Goal: Transaction & Acquisition: Download file/media

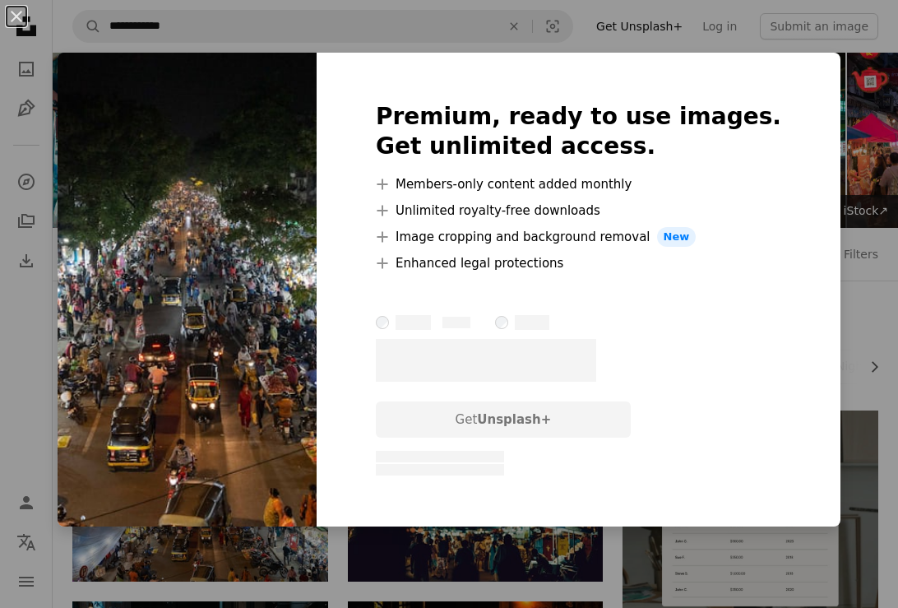
scroll to position [261, 0]
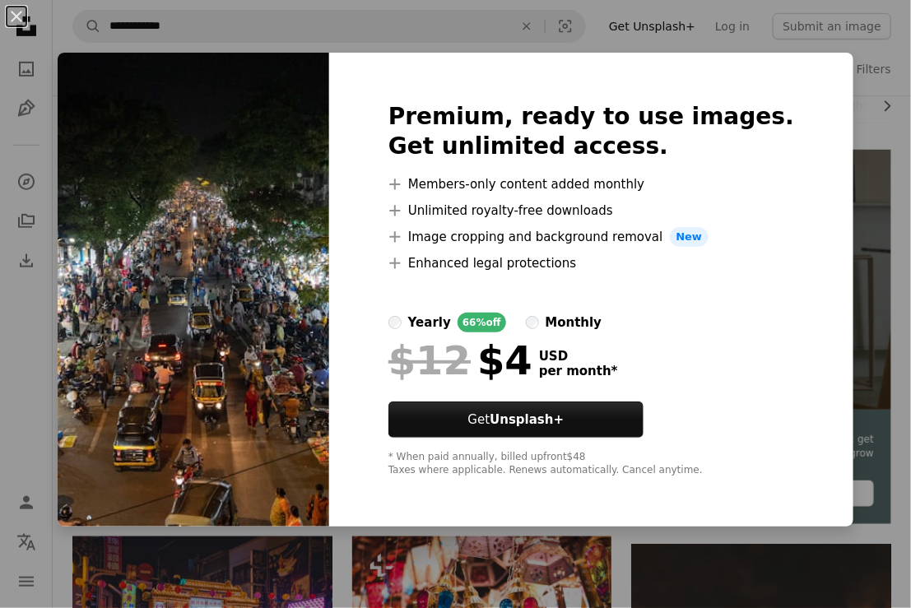
click at [814, 62] on div "Premium, ready to use images. Get unlimited access. A plus sign Members-only co…" at bounding box center [591, 290] width 524 height 474
click at [18, 16] on button "An X shape" at bounding box center [17, 17] width 20 height 20
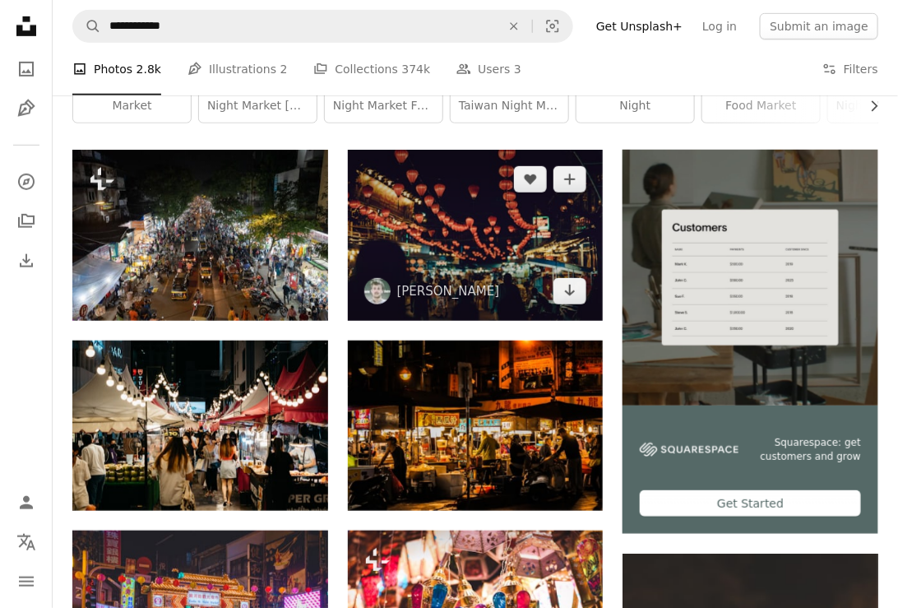
scroll to position [0, 0]
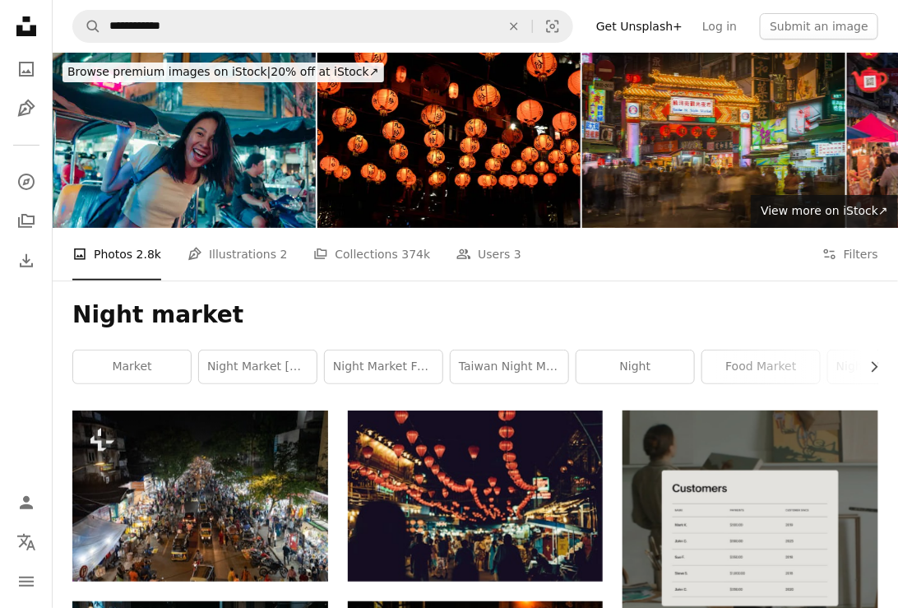
click at [694, 151] on img at bounding box center [713, 140] width 263 height 175
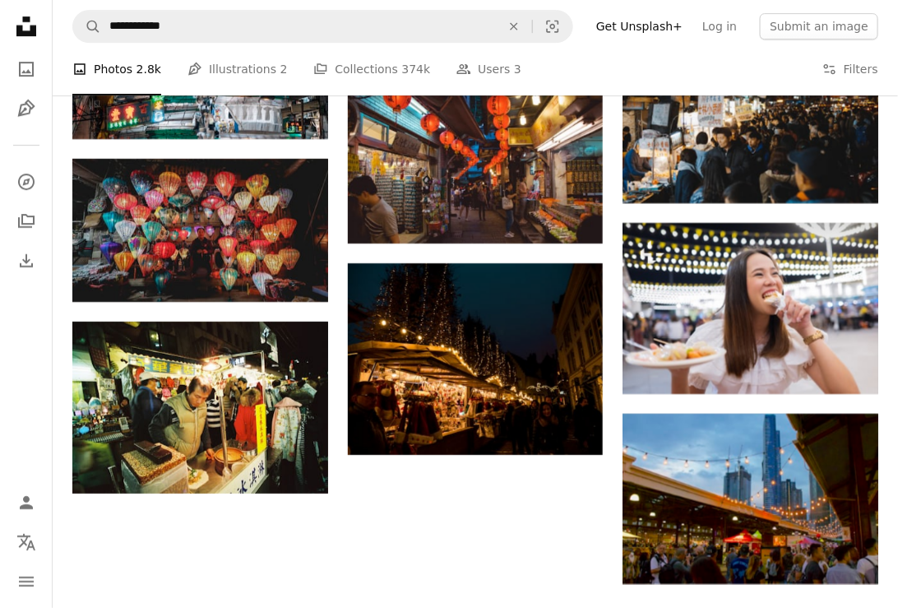
scroll to position [2139, 0]
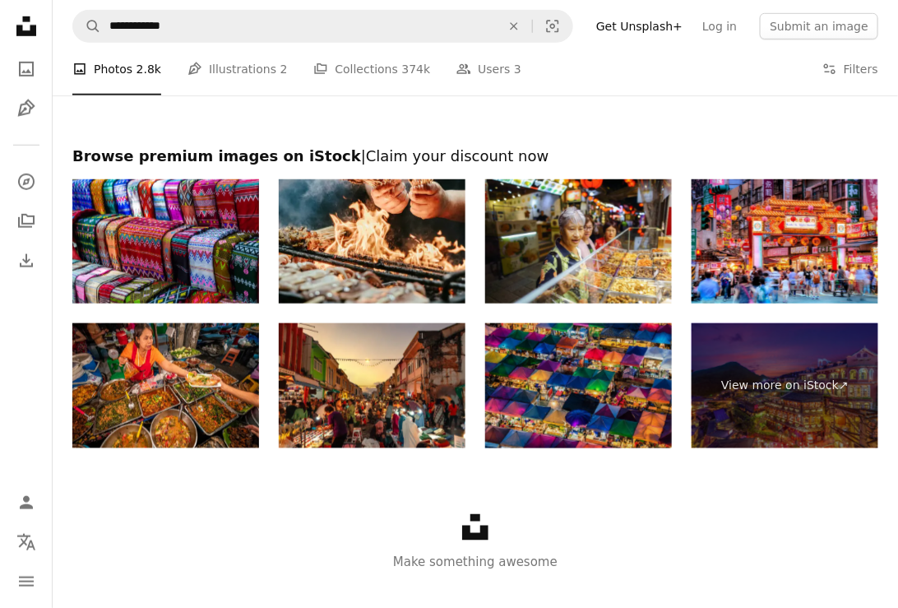
click at [598, 419] on img at bounding box center [578, 385] width 187 height 124
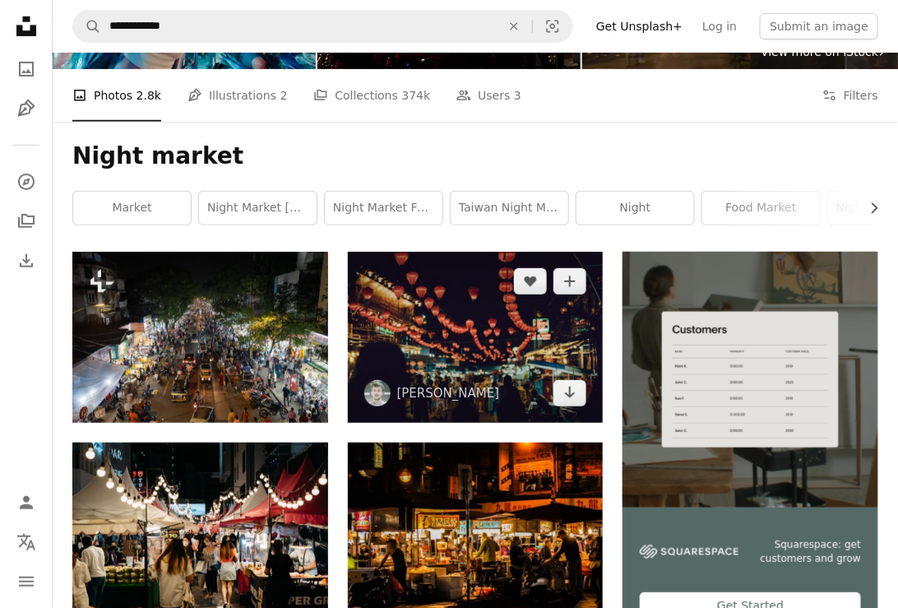
scroll to position [0, 0]
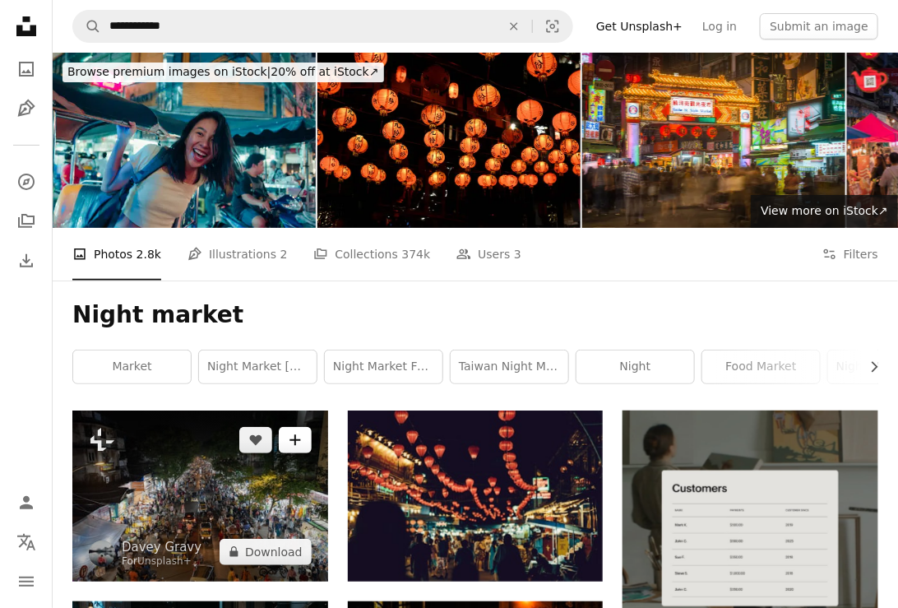
click at [295, 441] on icon "Add to Collection" at bounding box center [295, 440] width 11 height 11
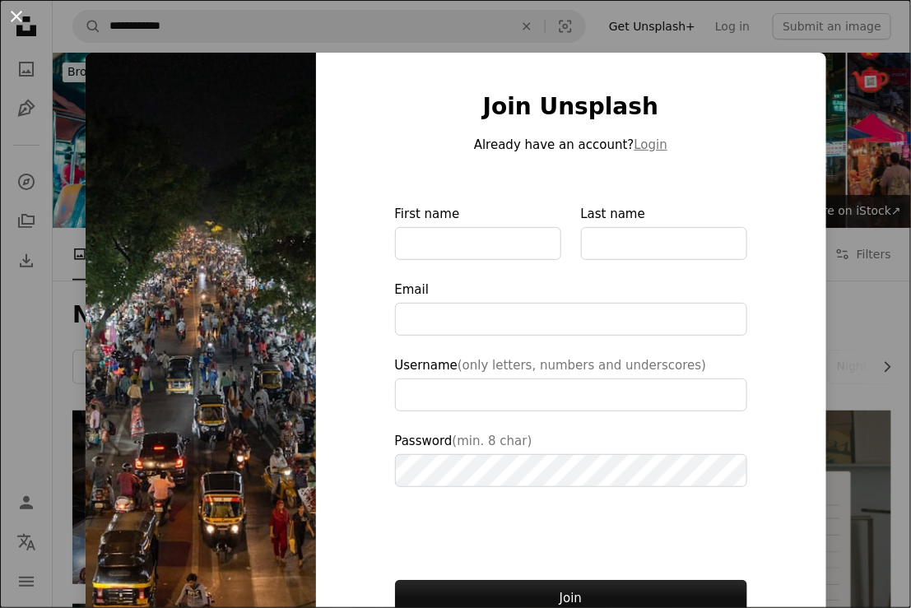
click at [16, 16] on button "An X shape" at bounding box center [17, 17] width 20 height 20
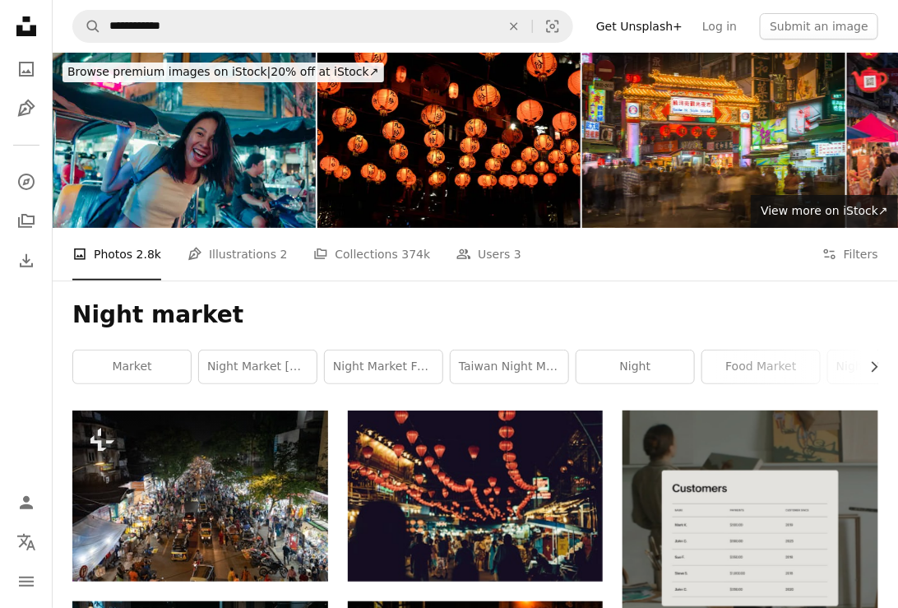
drag, startPoint x: 144, startPoint y: 443, endPoint x: 69, endPoint y: 393, distance: 90.1
click at [69, 393] on div "Night market Chevron right market night market [GEOGRAPHIC_DATA] night market f…" at bounding box center [476, 346] width 846 height 130
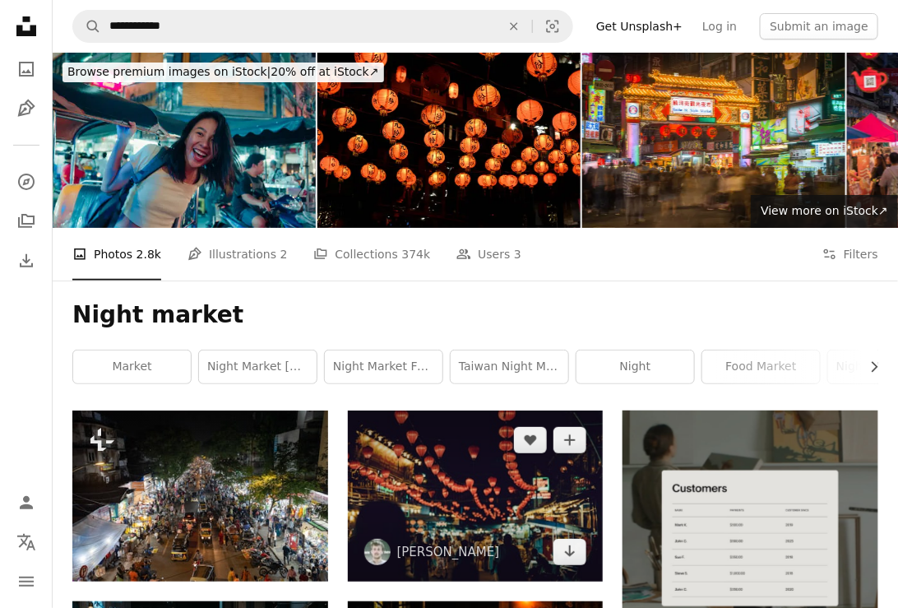
drag, startPoint x: 710, startPoint y: 197, endPoint x: 513, endPoint y: 461, distance: 329.1
click at [513, 461] on img at bounding box center [476, 496] width 256 height 170
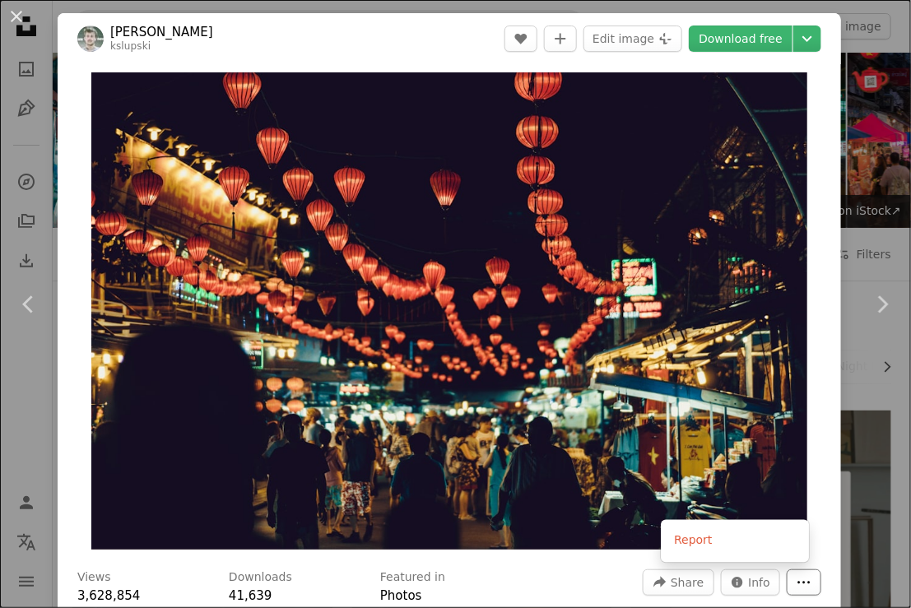
click at [796, 584] on icon "More Actions" at bounding box center [803, 582] width 15 height 15
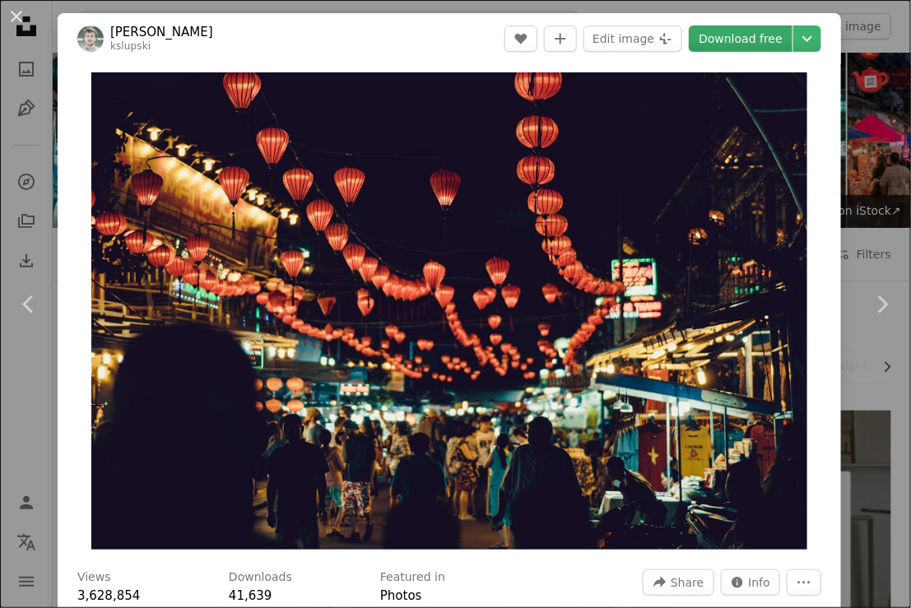
click at [731, 40] on link "Download free" at bounding box center [741, 39] width 104 height 26
